Goal: Task Accomplishment & Management: Complete application form

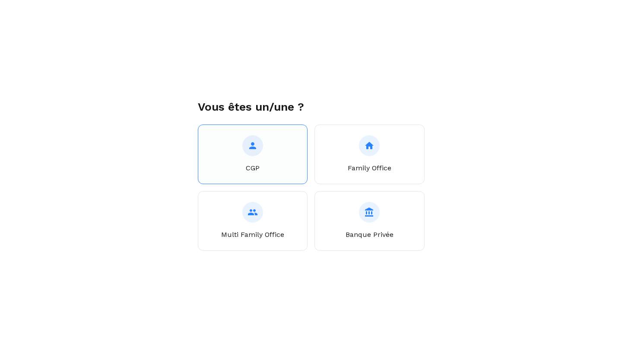
click at [262, 163] on button "CGP" at bounding box center [253, 154] width 110 height 60
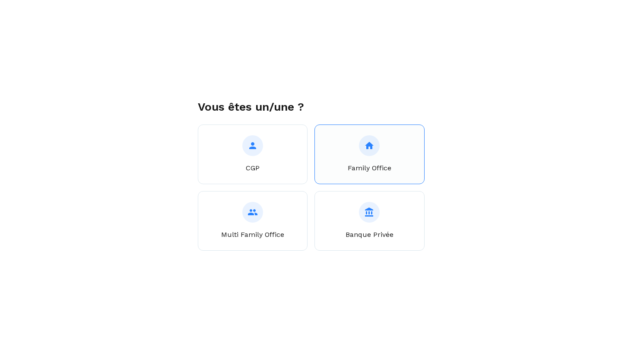
click at [345, 150] on button "Family Office" at bounding box center [370, 154] width 110 height 60
